Goal: Task Accomplishment & Management: Complete application form

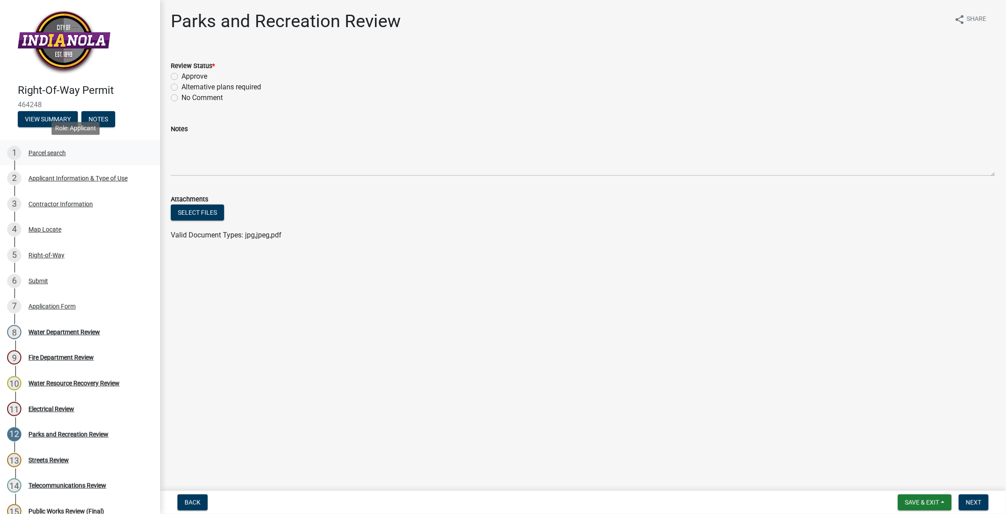
click at [43, 150] on div "Parcel search" at bounding box center [46, 153] width 37 height 6
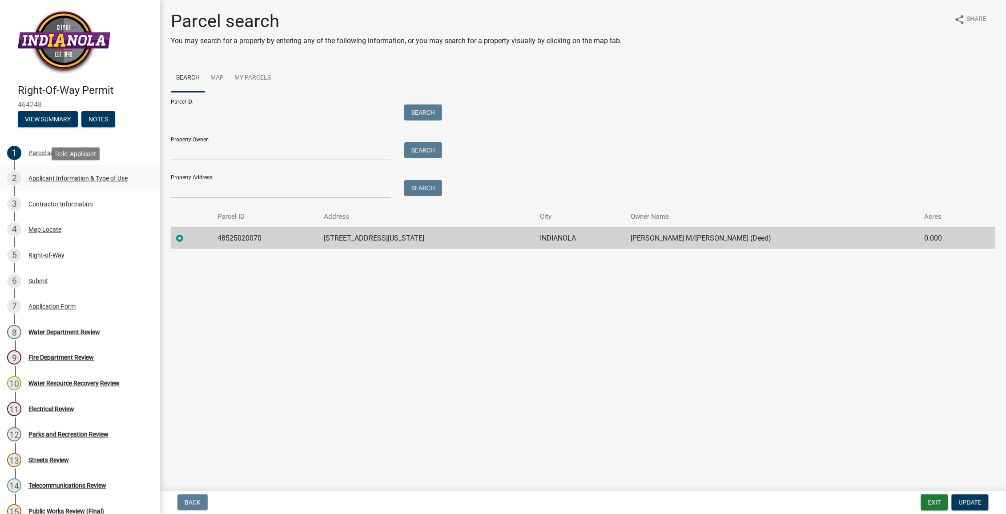
click at [66, 178] on div "Applicant Information & Type of Use" at bounding box center [77, 178] width 99 height 6
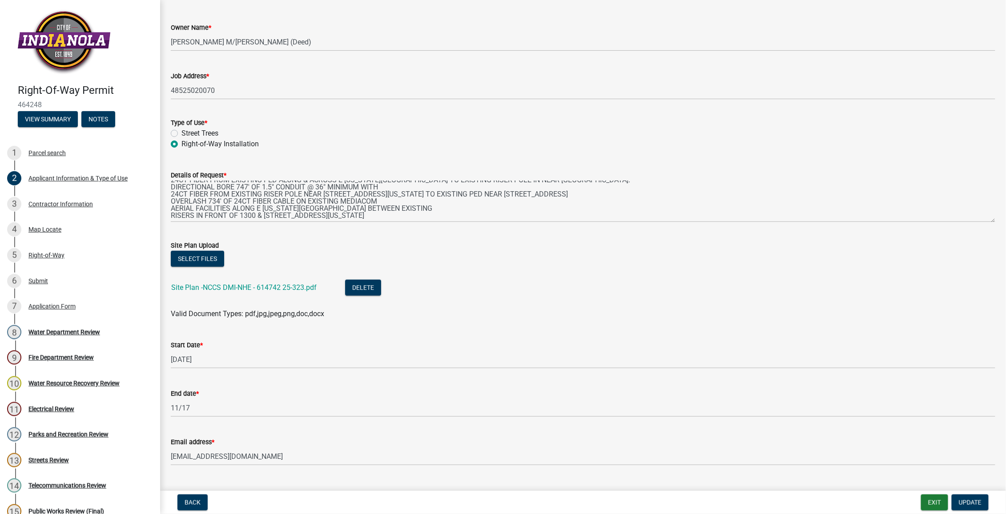
scroll to position [118, 0]
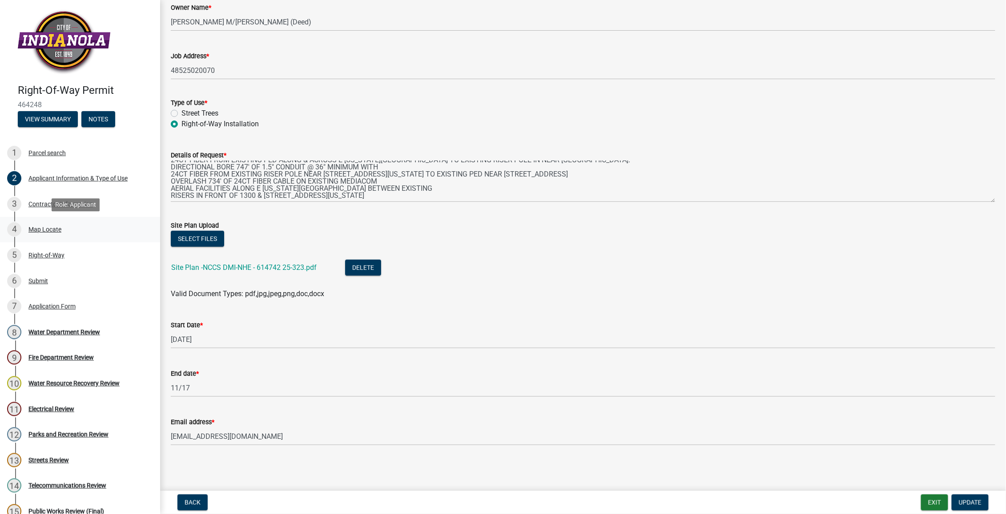
click at [40, 229] on div "Map Locate" at bounding box center [44, 229] width 33 height 6
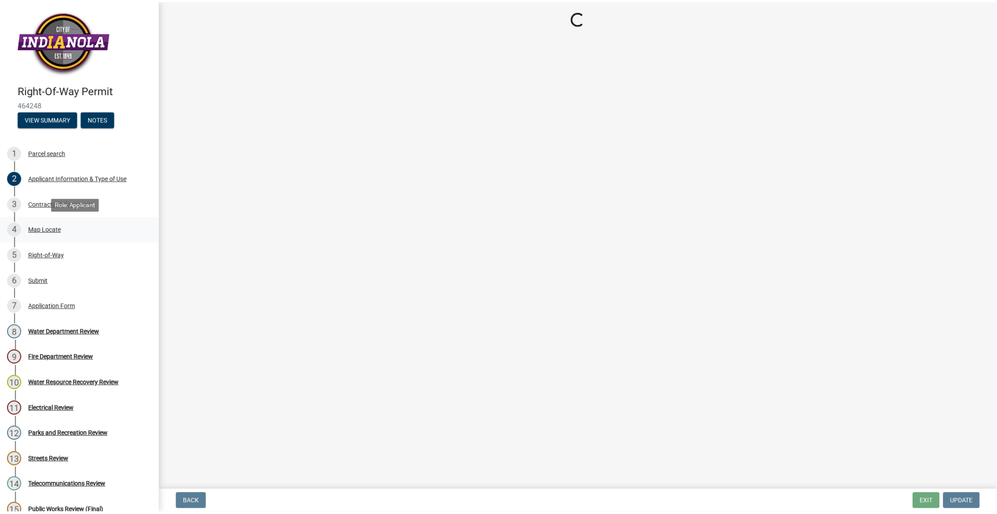
scroll to position [0, 0]
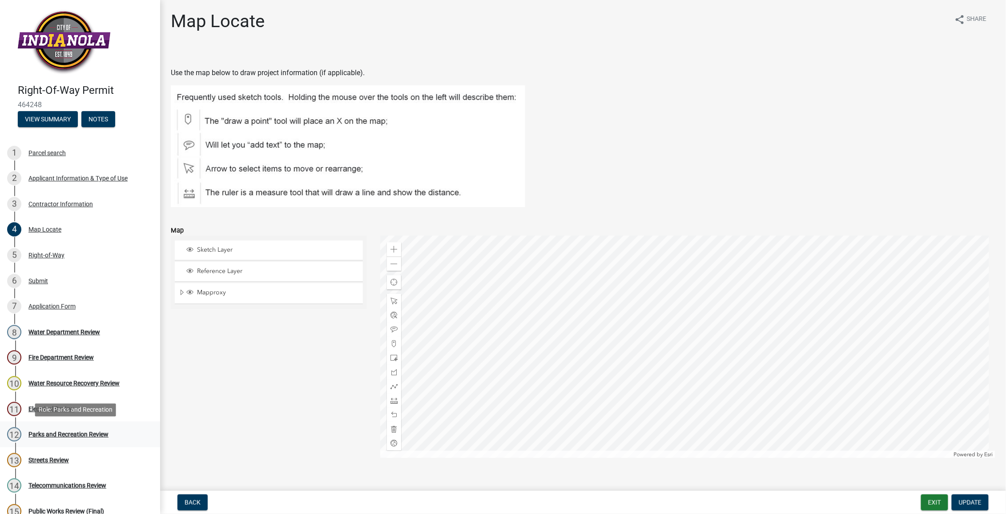
click at [62, 434] on div "Parks and Recreation Review" at bounding box center [68, 434] width 80 height 6
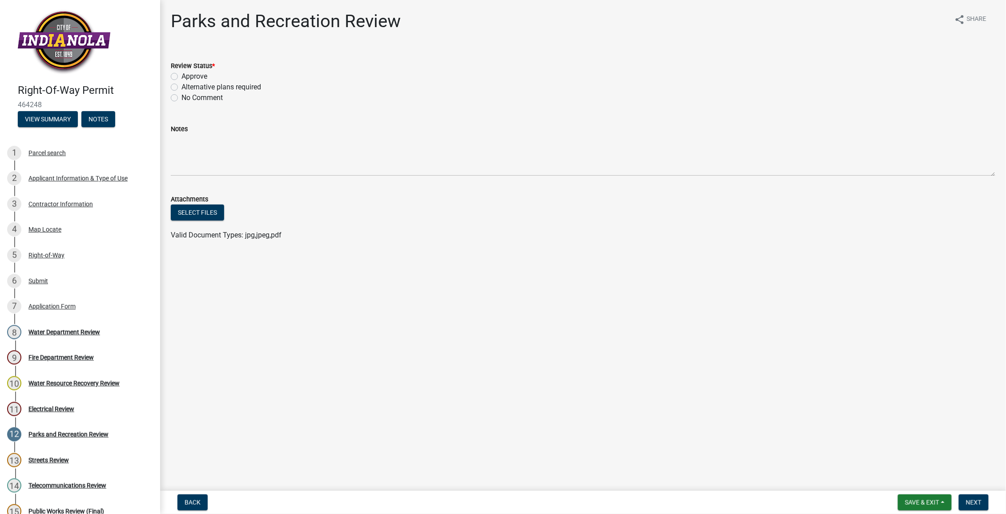
click at [181, 76] on label "Approve" at bounding box center [194, 76] width 26 height 11
click at [181, 76] on input "Approve" at bounding box center [184, 74] width 6 height 6
radio input "true"
click at [983, 502] on button "Next" at bounding box center [974, 502] width 30 height 16
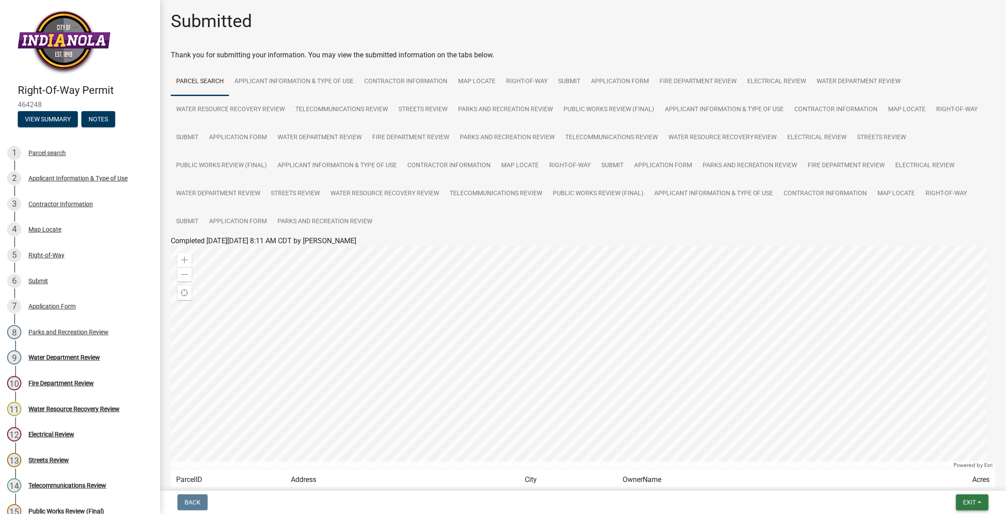
click at [971, 500] on span "Exit" at bounding box center [969, 502] width 13 height 7
click at [939, 482] on button "Save & Exit" at bounding box center [952, 479] width 71 height 21
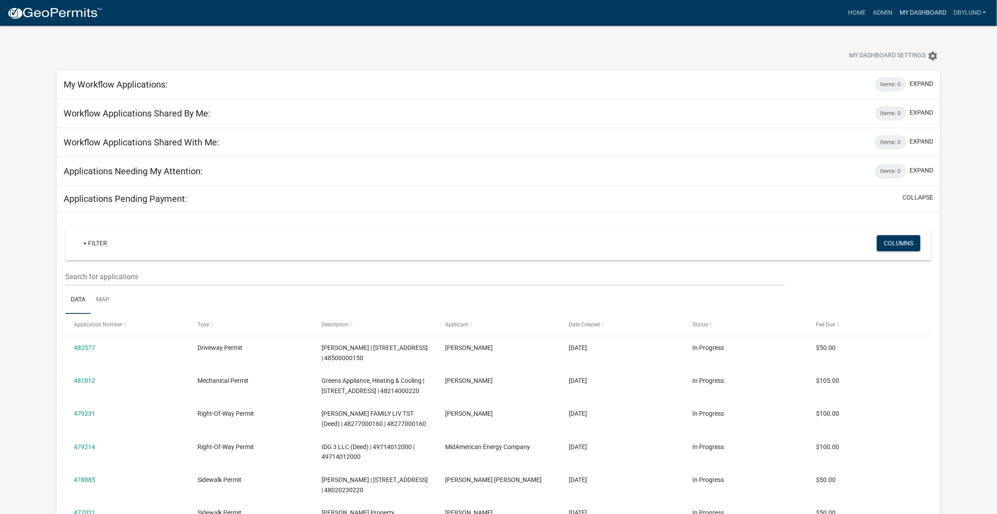
click at [923, 13] on link "My Dashboard" at bounding box center [923, 12] width 54 height 17
